Goal: Use online tool/utility

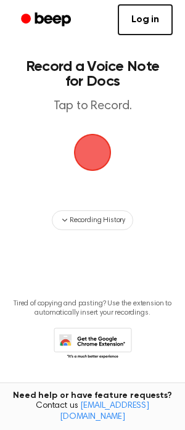
click at [95, 155] on span "button" at bounding box center [93, 153] width 64 height 64
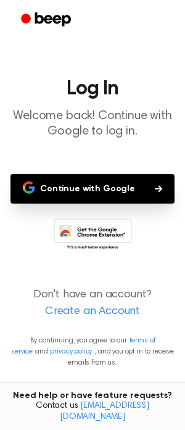
click at [138, 189] on button "Continue with Google" at bounding box center [92, 189] width 164 height 30
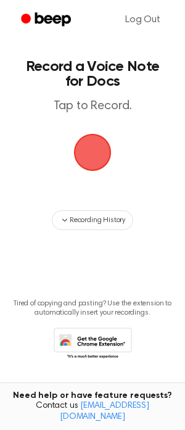
click at [95, 162] on span "button" at bounding box center [92, 152] width 66 height 66
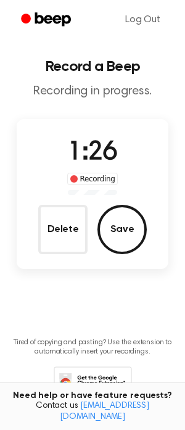
click at [125, 230] on button "Save" at bounding box center [121, 229] width 49 height 49
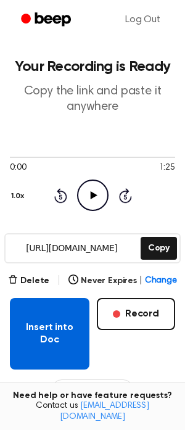
click at [59, 326] on button "Insert into Doc" at bounding box center [50, 334] width 80 height 72
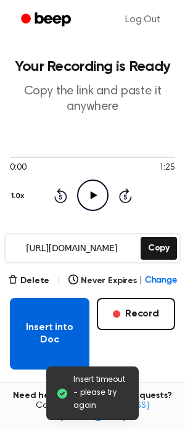
click at [62, 346] on button "Insert into Doc" at bounding box center [50, 334] width 80 height 72
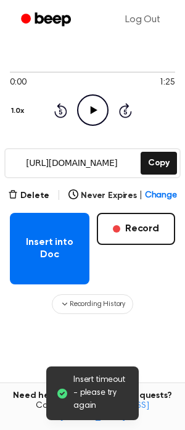
scroll to position [170, 0]
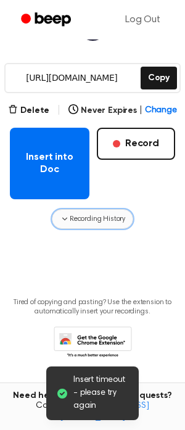
click at [106, 217] on span "Recording History" at bounding box center [98, 218] width 56 height 11
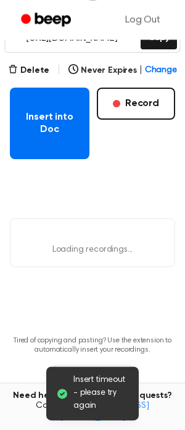
scroll to position [253, 0]
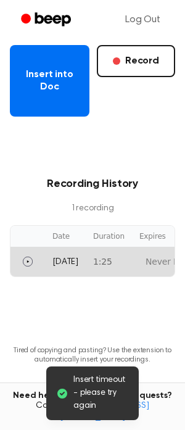
click at [99, 263] on td "1:25" at bounding box center [109, 262] width 46 height 30
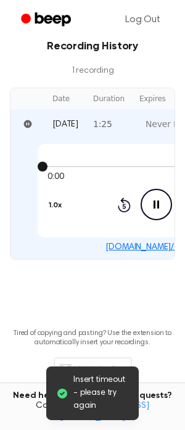
scroll to position [423, 0]
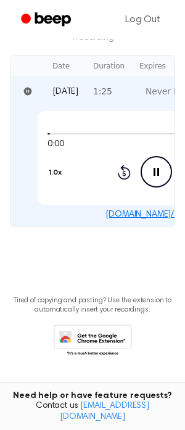
drag, startPoint x: 104, startPoint y: 138, endPoint x: 22, endPoint y: 109, distance: 86.7
click at [22, 109] on td "0:00 1:25 1.0x Rewind 5 seconds Pause Audio Skip 5 seconds [DOMAIN_NAME]/GkVDpuj" at bounding box center [155, 166] width 291 height 120
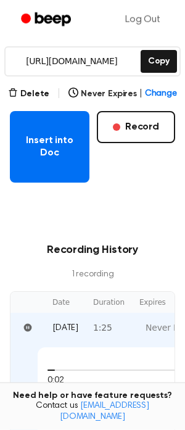
scroll to position [338, 0]
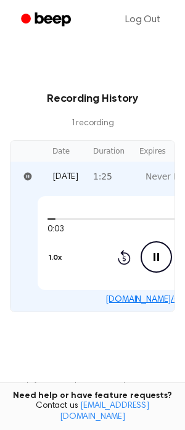
click at [157, 255] on icon "Pause Audio" at bounding box center [156, 256] width 31 height 31
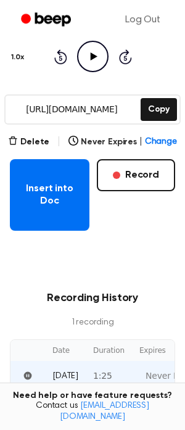
scroll to position [83, 0]
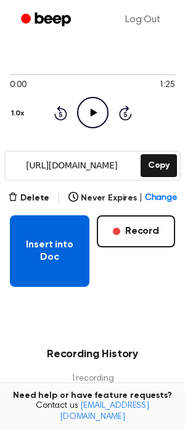
click at [74, 255] on button "Insert into Doc" at bounding box center [50, 251] width 80 height 72
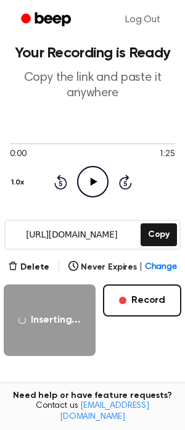
scroll to position [0, 0]
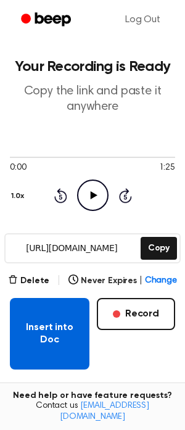
click at [50, 325] on button "Insert into Doc" at bounding box center [50, 334] width 80 height 72
